Goal: Task Accomplishment & Management: Manage account settings

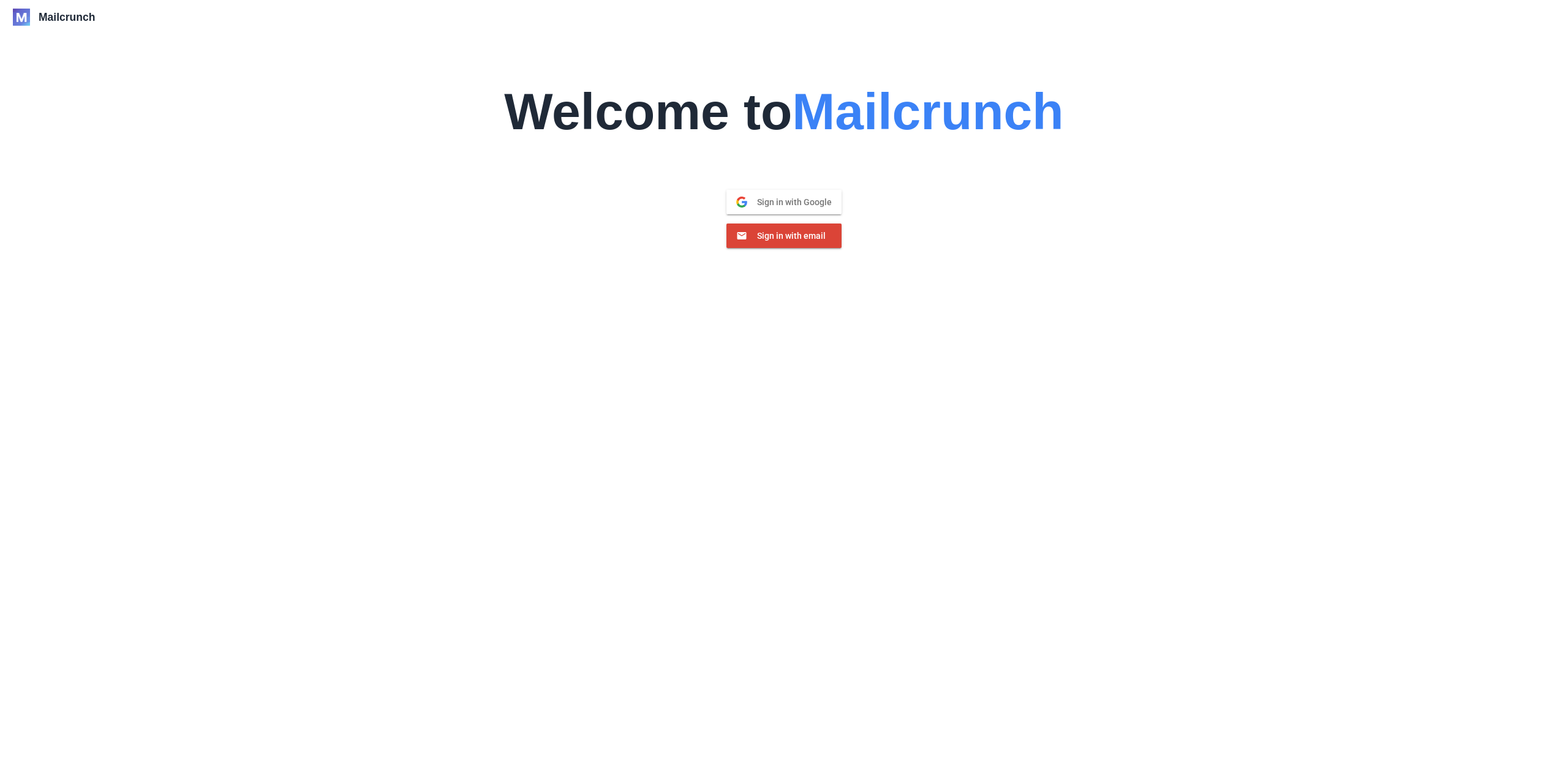
click at [40, 19] on span "Mailcrunch" at bounding box center [67, 17] width 56 height 15
click at [846, 133] on span "Mailcrunch" at bounding box center [927, 111] width 271 height 57
click at [802, 226] on button "Sign in with email Email" at bounding box center [784, 236] width 115 height 25
click at [784, 220] on div "Email" at bounding box center [784, 239] width 118 height 40
click at [784, 234] on input "Email" at bounding box center [784, 239] width 118 height 16
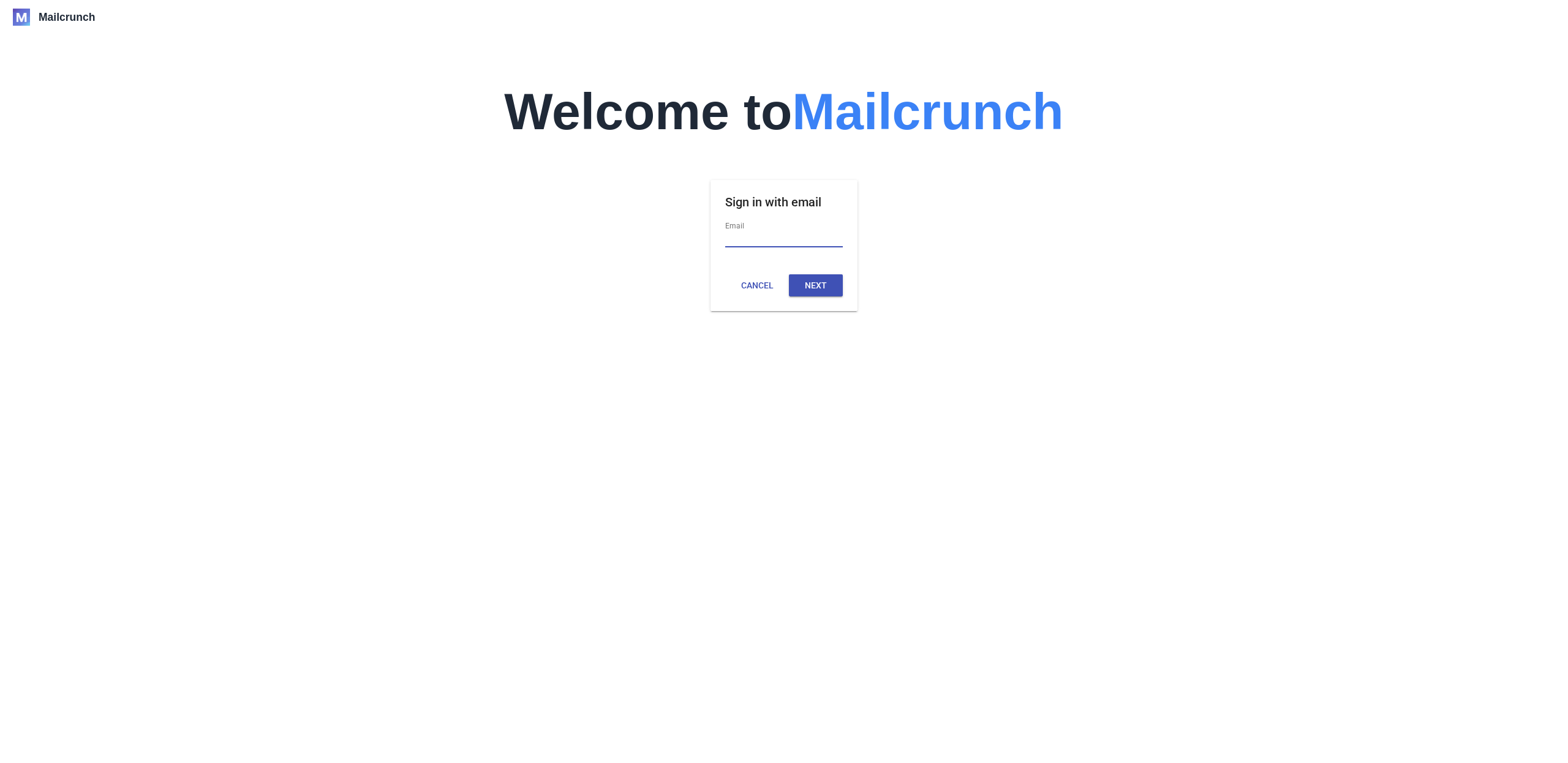
click at [689, 212] on div "Welcome to Mailcrunch Sign in with email Email Cancel Next" at bounding box center [784, 168] width 1542 height 285
click at [766, 284] on button "Cancel" at bounding box center [756, 285] width 54 height 22
click at [776, 205] on span "Sign in with Google" at bounding box center [790, 202] width 85 height 11
